Goal: Information Seeking & Learning: Learn about a topic

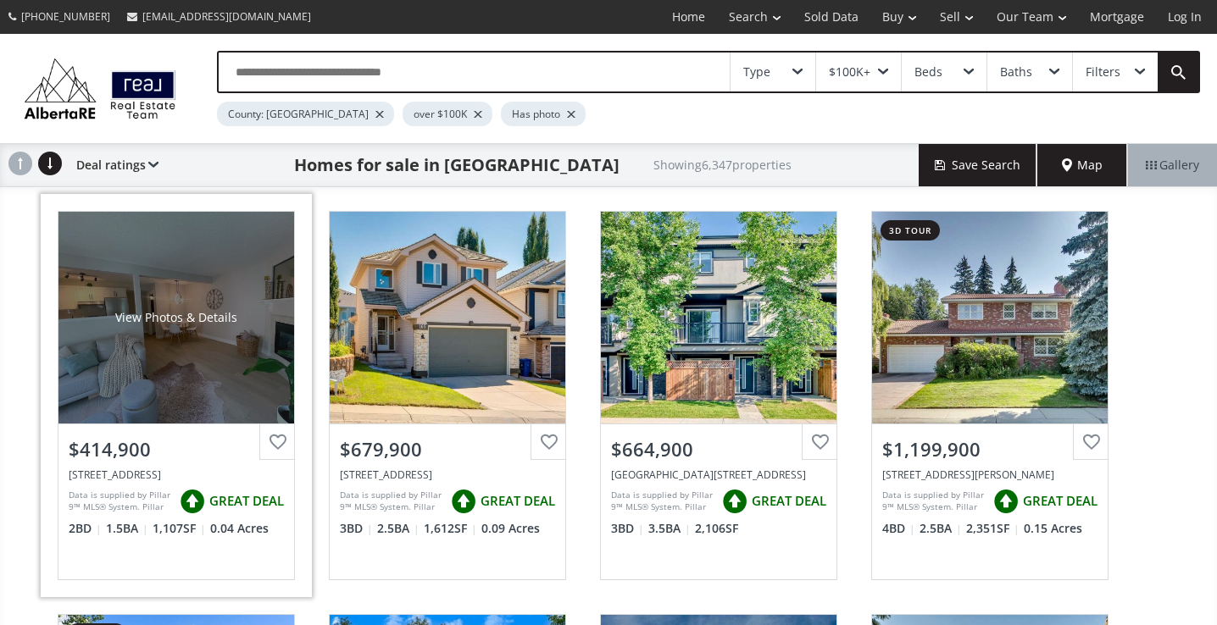
click at [171, 355] on div "View Photos & Details" at bounding box center [176, 318] width 236 height 212
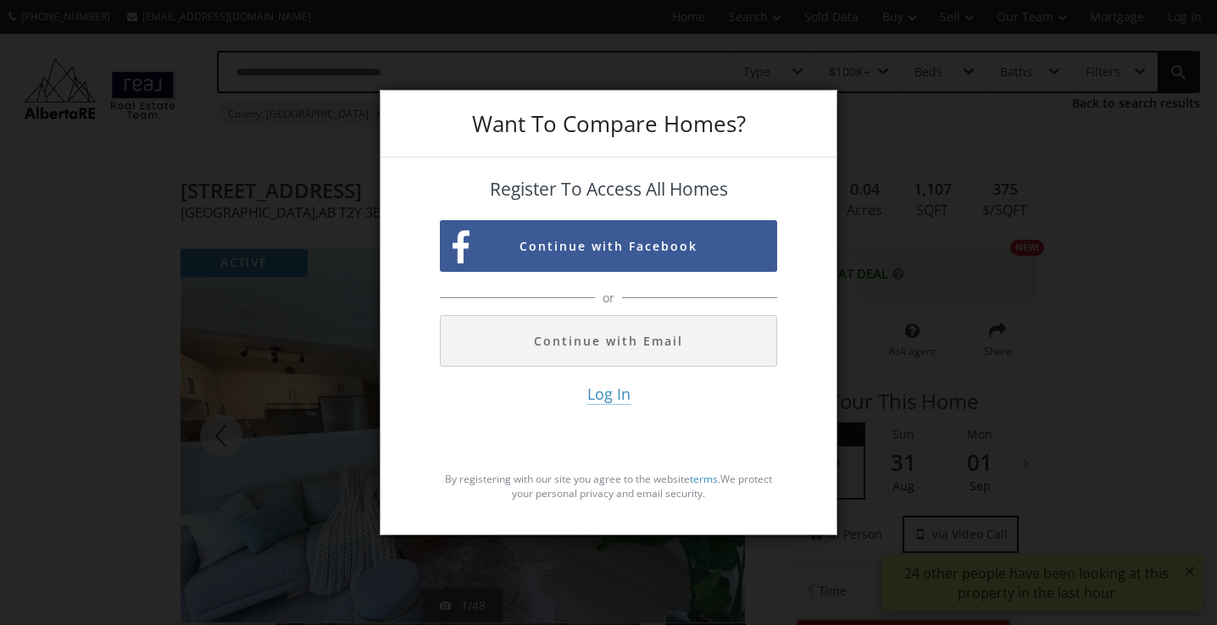
click at [1023, 134] on div "Want To Compare Homes? Register To Access All Homes Continue with Facebook or C…" at bounding box center [608, 312] width 1217 height 625
click at [1152, 289] on div "Want To Compare Homes? Register To Access All Homes Continue with Facebook or C…" at bounding box center [608, 312] width 1217 height 625
click at [108, 341] on div "Want To Compare Homes? Register To Access All Homes Continue with Facebook or C…" at bounding box center [608, 312] width 1217 height 625
click at [383, 92] on div "Want To Compare Homes?" at bounding box center [608, 124] width 456 height 67
click at [833, 95] on div "Want To Compare Homes?" at bounding box center [608, 124] width 456 height 67
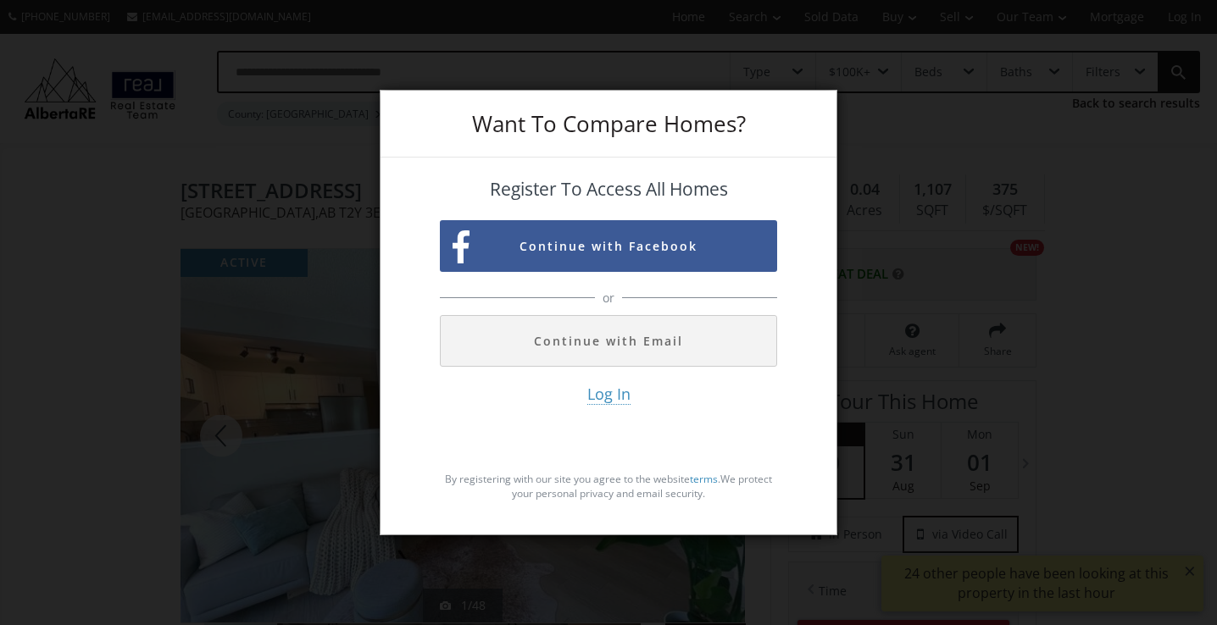
click at [833, 97] on div "Want To Compare Homes?" at bounding box center [608, 124] width 456 height 67
click at [833, 103] on div "Want To Compare Homes?" at bounding box center [608, 124] width 456 height 67
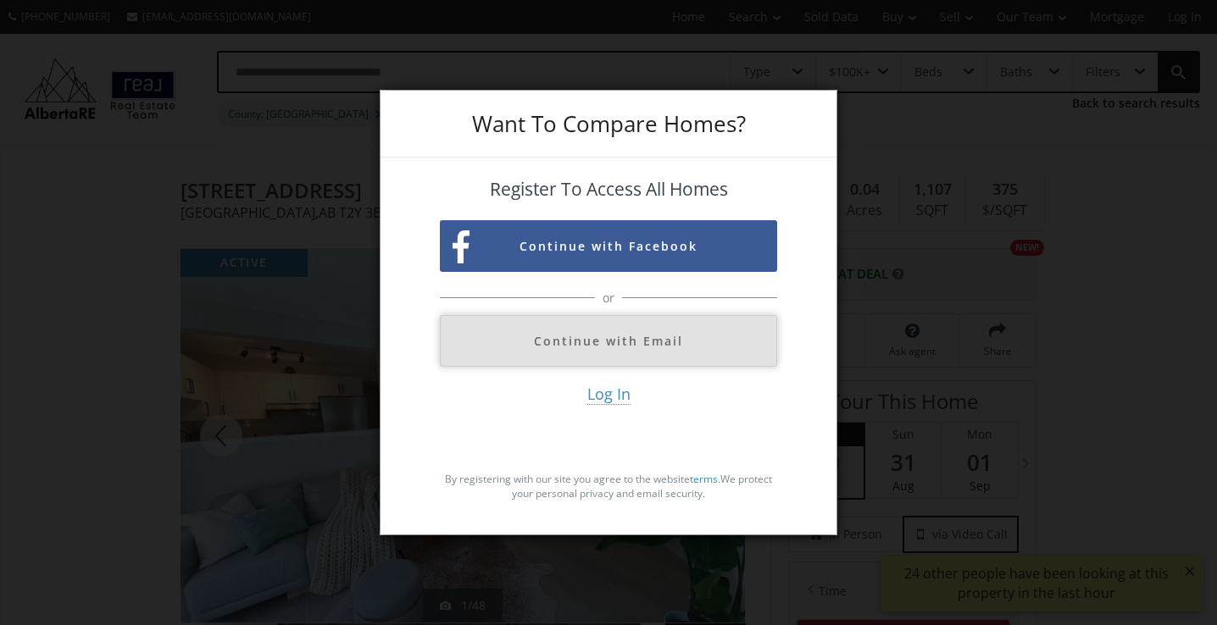
click at [591, 345] on button "Continue with Email" at bounding box center [608, 341] width 337 height 52
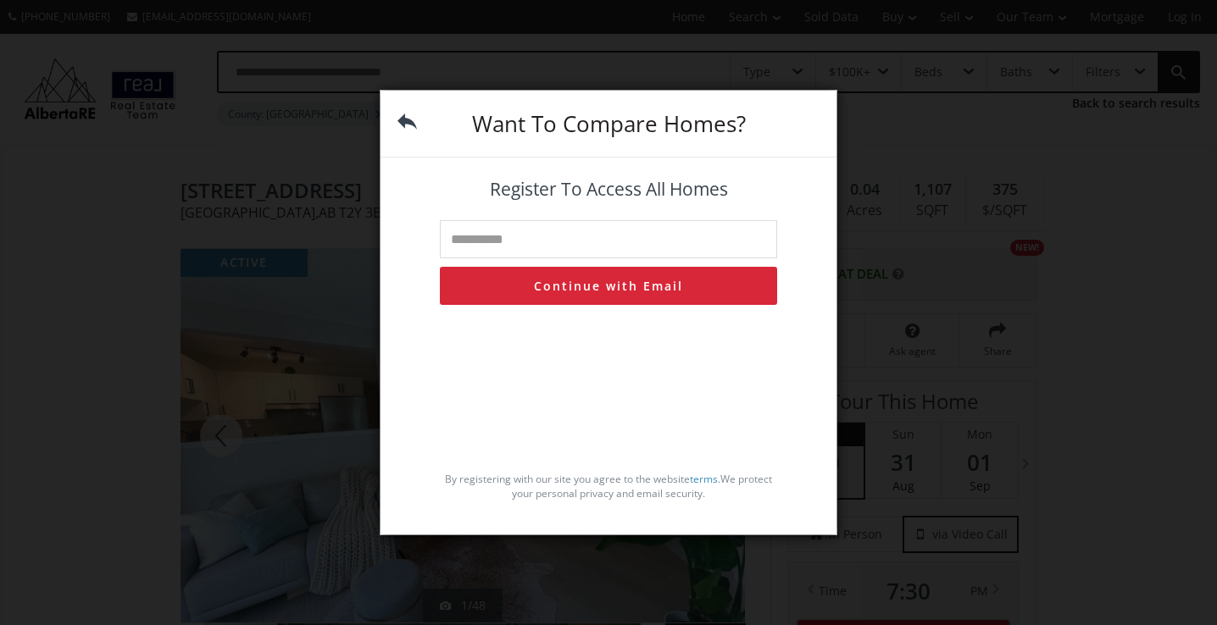
click at [407, 119] on img at bounding box center [406, 121] width 19 height 19
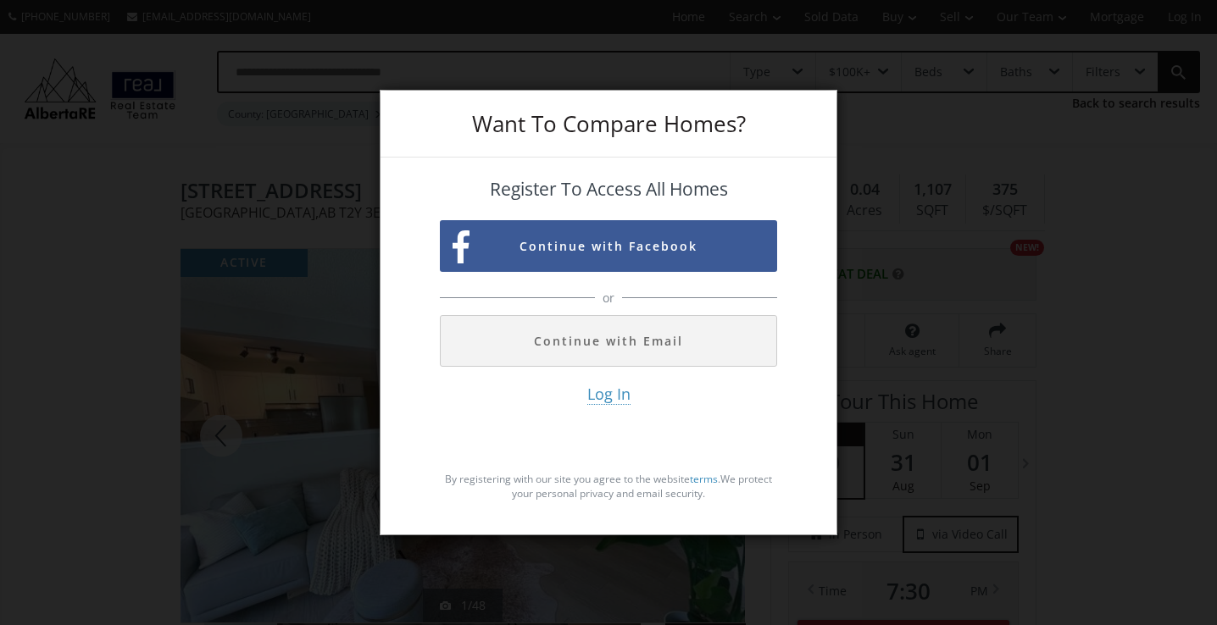
click at [384, 97] on div "Want To Compare Homes?" at bounding box center [608, 124] width 456 height 67
click at [74, 308] on div "Want To Compare Homes? Register To Access All Homes Continue with Facebook or C…" at bounding box center [608, 312] width 1217 height 625
